Goal: Task Accomplishment & Management: Use online tool/utility

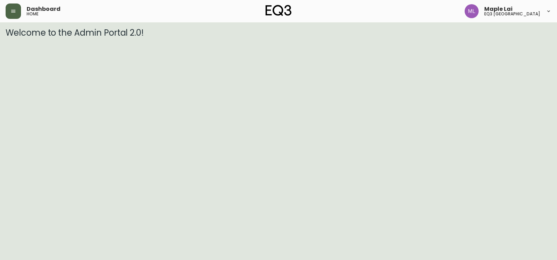
click at [16, 14] on button "button" at bounding box center [13, 10] width 15 height 15
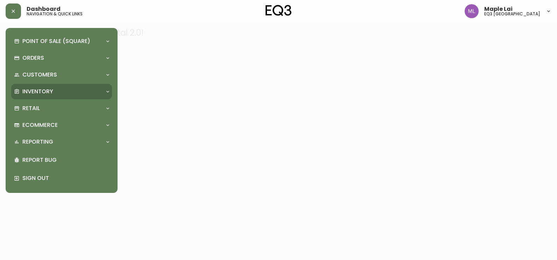
click at [37, 89] on p "Inventory" at bounding box center [37, 92] width 31 height 8
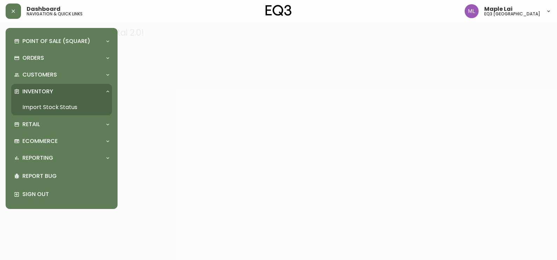
click at [33, 106] on link "Import Stock Status" at bounding box center [61, 107] width 101 height 16
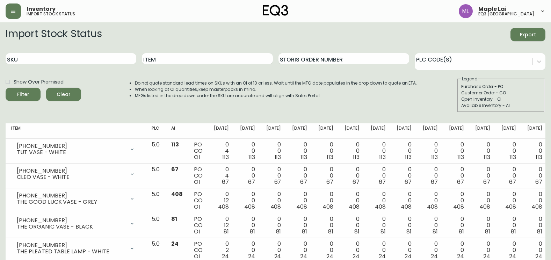
click at [29, 57] on input "SKU" at bounding box center [71, 58] width 131 height 11
paste input "[PHONE_NUMBER]"
click at [6, 88] on button "Filter" at bounding box center [23, 94] width 35 height 13
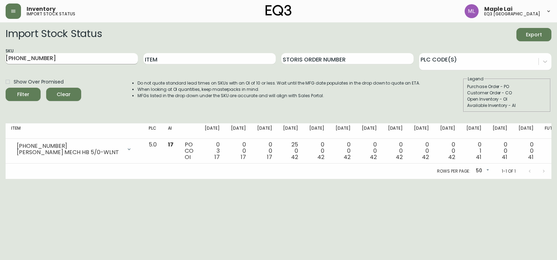
drag, startPoint x: 3, startPoint y: 61, endPoint x: 33, endPoint y: 60, distance: 30.1
click at [3, 61] on main "Import Stock Status Export SKU [PHONE_NUMBER] Item Storis Order Number PLC Code…" at bounding box center [278, 100] width 557 height 157
drag, startPoint x: 47, startPoint y: 59, endPoint x: 0, endPoint y: 54, distance: 47.5
click at [0, 54] on html "Inventory import stock status Maple Lai eq3 [GEOGRAPHIC_DATA] Import Stock Stat…" at bounding box center [278, 89] width 557 height 179
paste input "5"
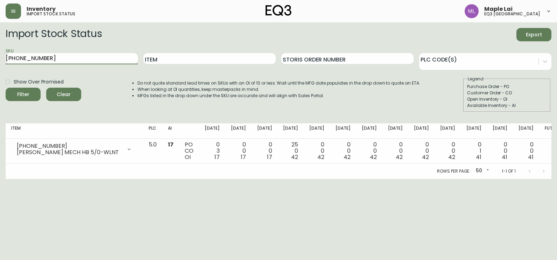
click at [6, 88] on button "Filter" at bounding box center [23, 94] width 35 height 13
click at [13, 64] on input "[PHONE_NUMBER]" at bounding box center [72, 58] width 132 height 11
drag, startPoint x: 45, startPoint y: 60, endPoint x: 0, endPoint y: 55, distance: 45.4
click at [0, 54] on html "Inventory import stock status Maple Lai eq3 [GEOGRAPHIC_DATA] Import Stock Stat…" at bounding box center [278, 89] width 557 height 179
paste input "6"
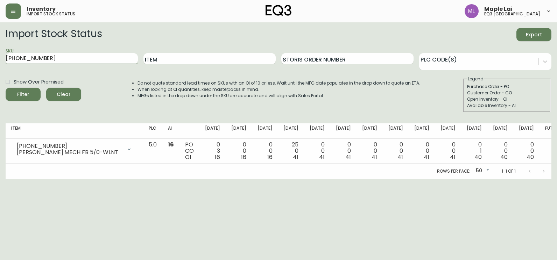
click at [6, 88] on button "Filter" at bounding box center [23, 94] width 35 height 13
drag, startPoint x: 1, startPoint y: 54, endPoint x: 33, endPoint y: 57, distance: 31.6
click at [1, 54] on main "Import Stock Status Export SKU [PHONE_NUMBER] Item Storis Order Number PLC Code…" at bounding box center [278, 100] width 557 height 157
drag, startPoint x: 57, startPoint y: 60, endPoint x: 0, endPoint y: 52, distance: 57.8
click at [0, 52] on html "Inventory import stock status Maple Lai eq3 [GEOGRAPHIC_DATA] Import Stock Stat…" at bounding box center [278, 89] width 557 height 179
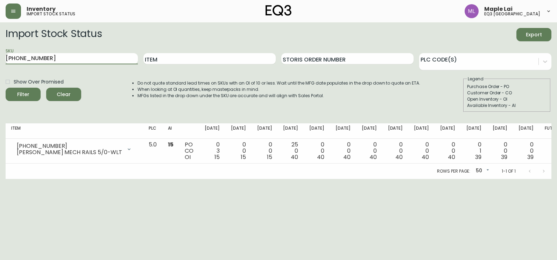
paste input "[PHONE_NUMBER]"
type input "[PHONE_NUMBER]"
click at [6, 88] on button "Filter" at bounding box center [23, 94] width 35 height 13
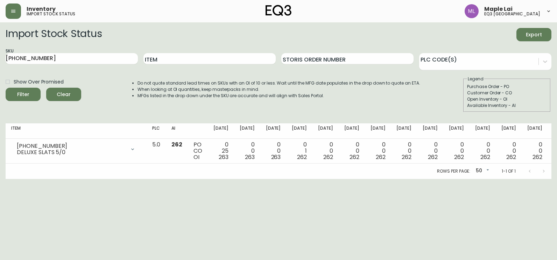
click at [0, 179] on html "Inventory import stock status Maple Lai eq3 [GEOGRAPHIC_DATA] Import Stock Stat…" at bounding box center [278, 89] width 557 height 179
click at [16, 10] on button "button" at bounding box center [13, 10] width 15 height 15
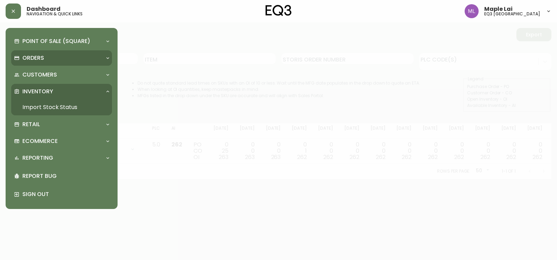
click at [49, 57] on div "Orders" at bounding box center [58, 58] width 88 height 8
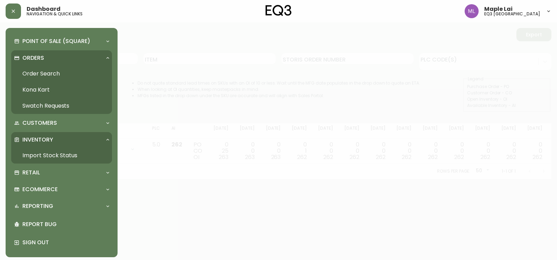
click at [44, 73] on link "Order Search" at bounding box center [61, 74] width 101 height 16
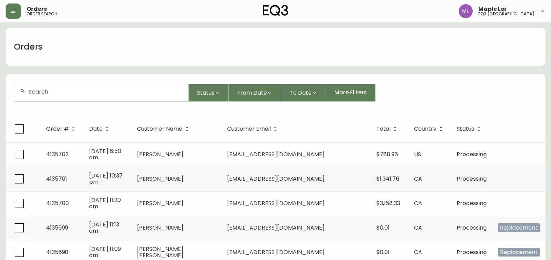
click at [71, 89] on input "text" at bounding box center [105, 91] width 155 height 7
paste input "[EMAIL_ADDRESS][DOMAIN_NAME]"
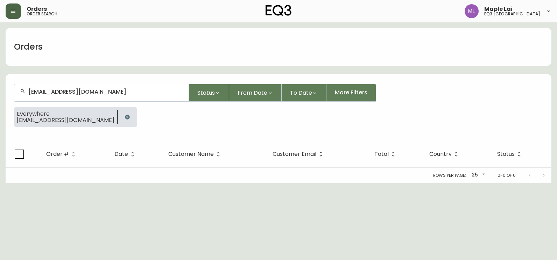
type input "[EMAIL_ADDRESS][DOMAIN_NAME]"
click at [17, 14] on button "button" at bounding box center [13, 10] width 15 height 15
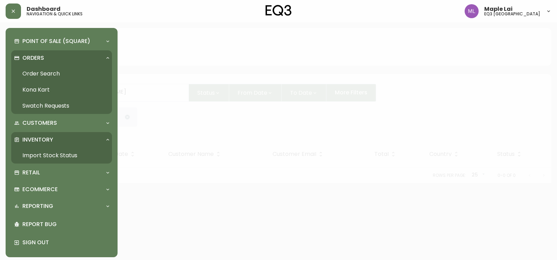
click at [62, 153] on link "Import Stock Status" at bounding box center [61, 156] width 101 height 16
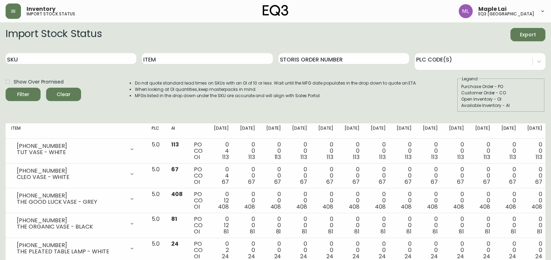
click at [55, 53] on div "SKU" at bounding box center [71, 59] width 131 height 23
click at [51, 56] on input "SKU" at bounding box center [71, 58] width 131 height 11
paste input "[PHONE_NUMBER]"
click at [6, 88] on button "Filter" at bounding box center [23, 94] width 35 height 13
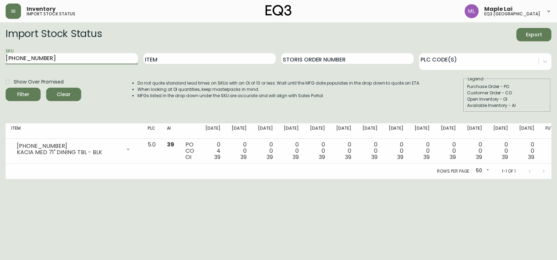
drag, startPoint x: 75, startPoint y: 59, endPoint x: 1, endPoint y: 45, distance: 74.7
click at [0, 44] on html "Inventory import stock status Maple Lai eq3 [GEOGRAPHIC_DATA] Import Stock Stat…" at bounding box center [278, 89] width 557 height 179
paste input "[PHONE_NUMBER]"
type input "[PHONE_NUMBER]"
click at [6, 88] on button "Filter" at bounding box center [23, 94] width 35 height 13
